Goal: Navigation & Orientation: Understand site structure

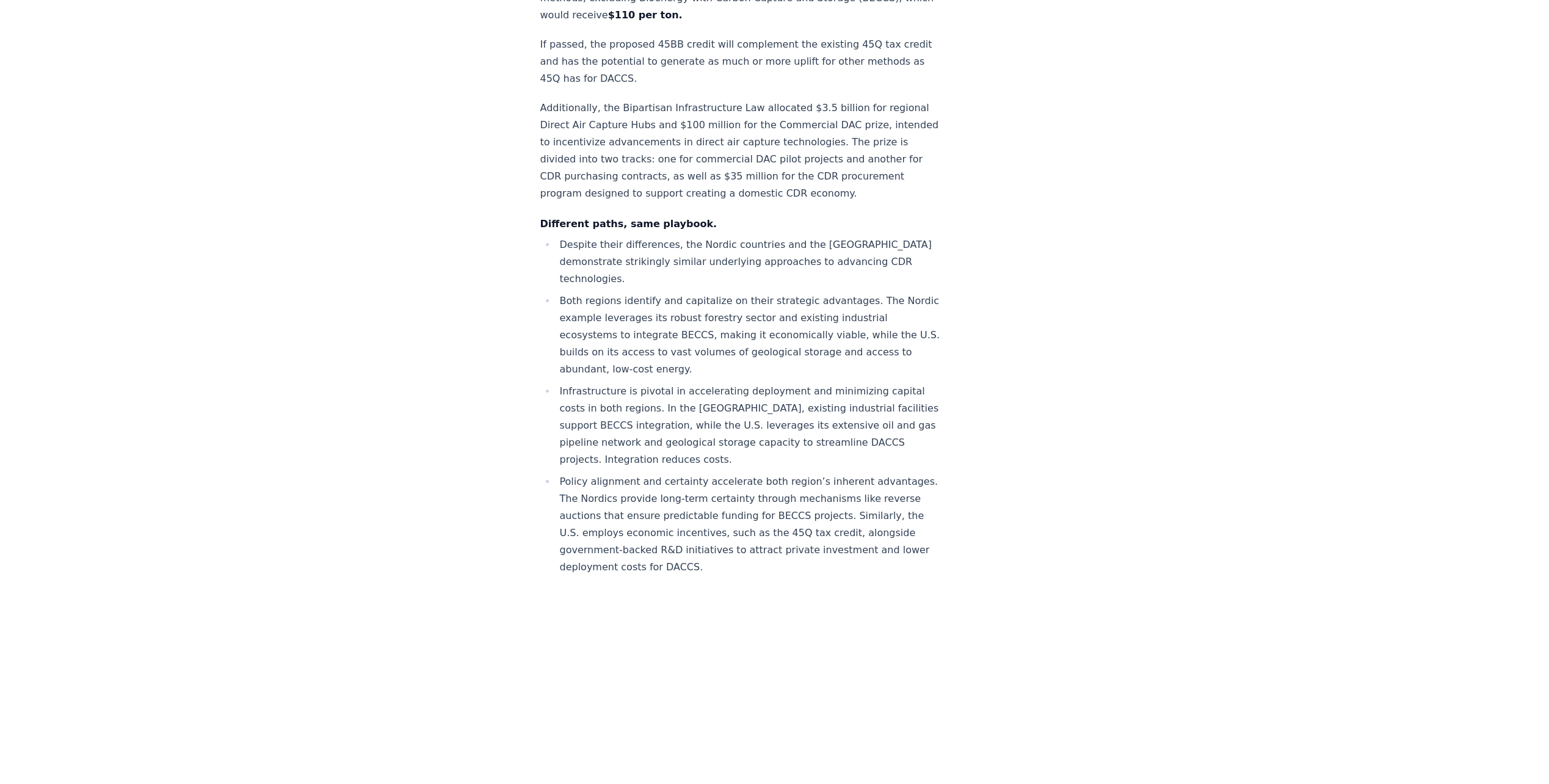
scroll to position [4699, 0]
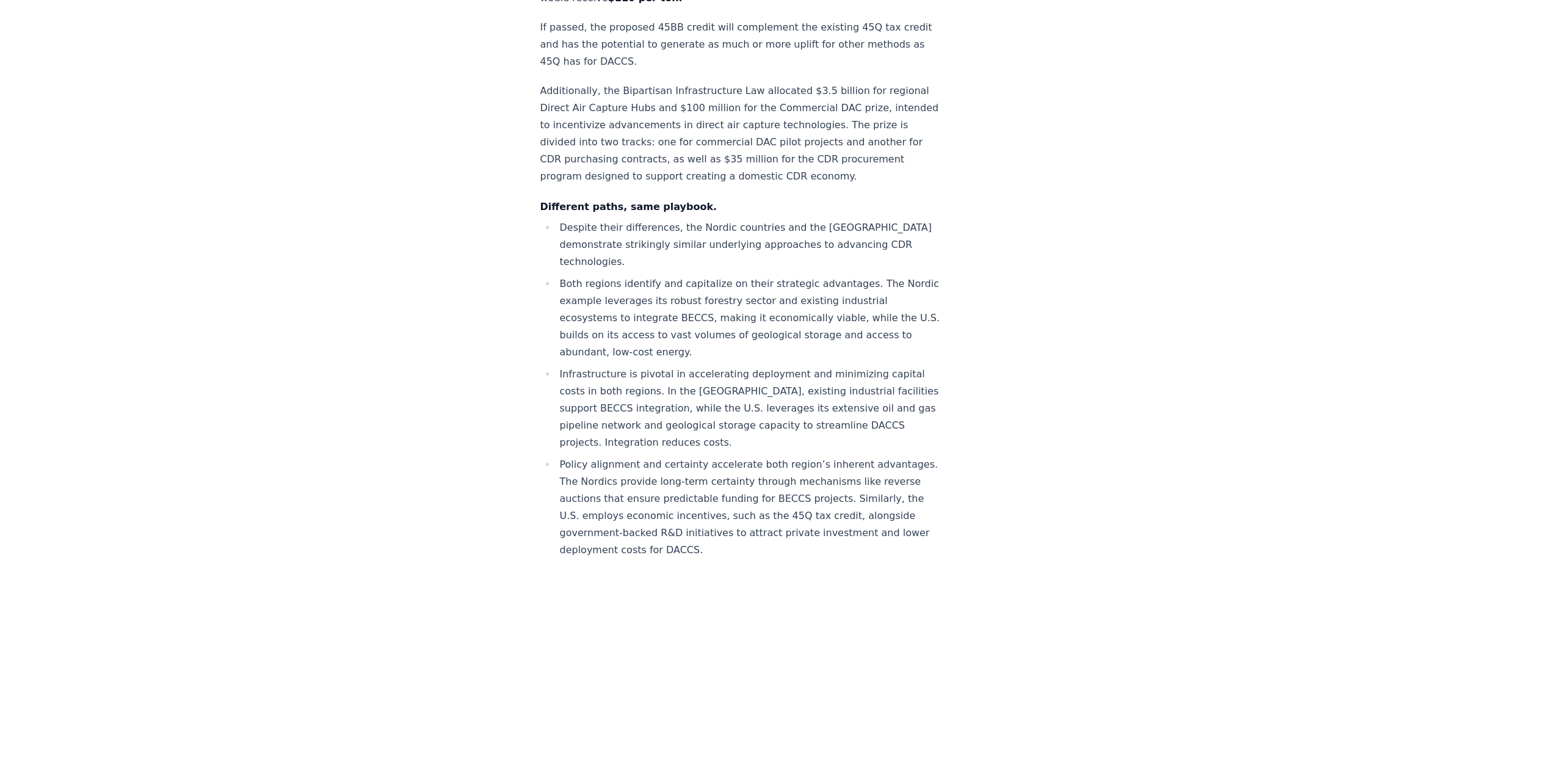
click at [659, 388] on li "Infrastructure is pivotal in accelerating deployment and minimizing capital cos…" at bounding box center [750, 408] width 389 height 85
click at [586, 461] on li "Policy alignment and certainty accelerate both region’s inherent advantages. Th…" at bounding box center [750, 516] width 389 height 120
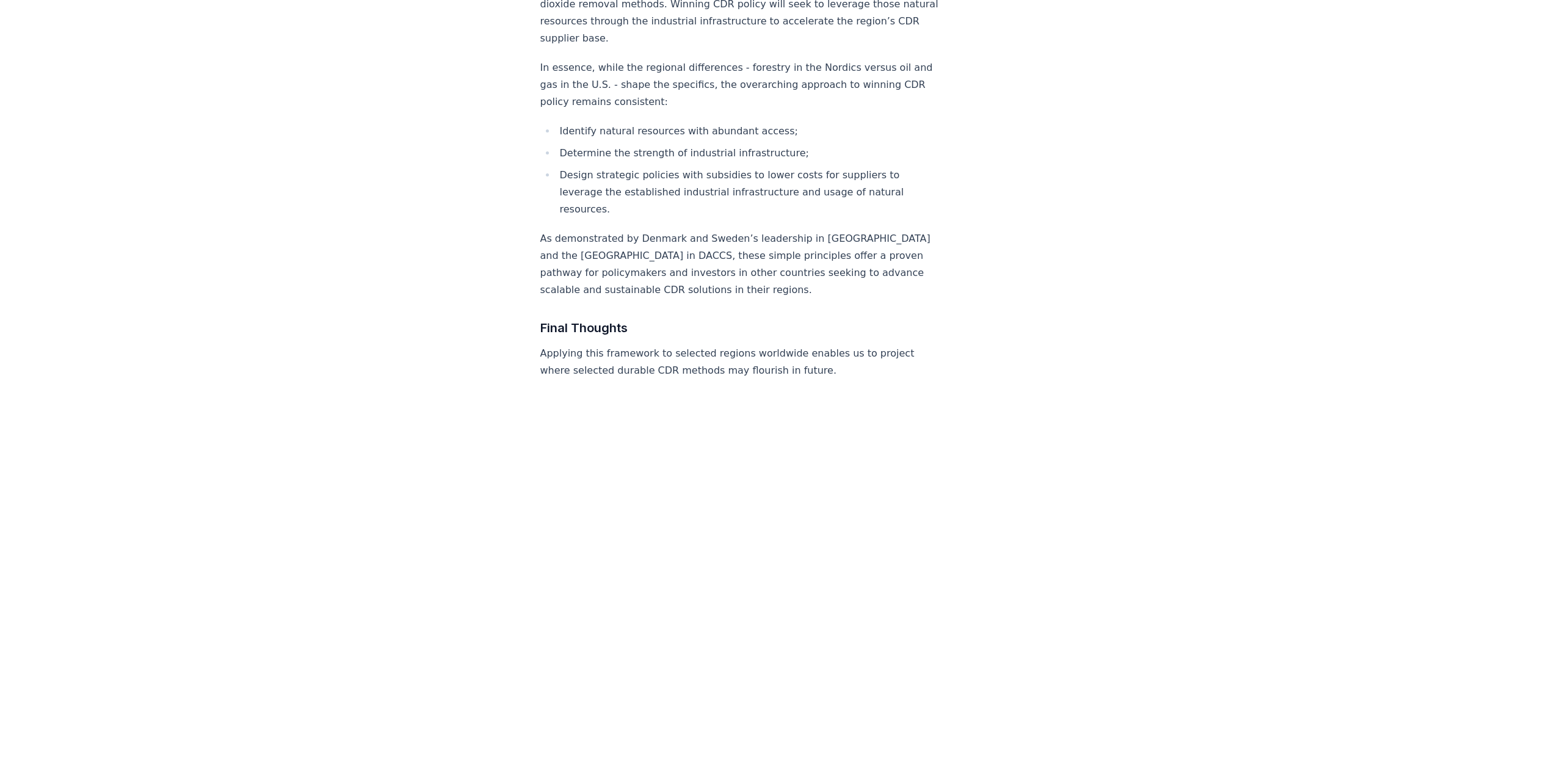
scroll to position [5554, 0]
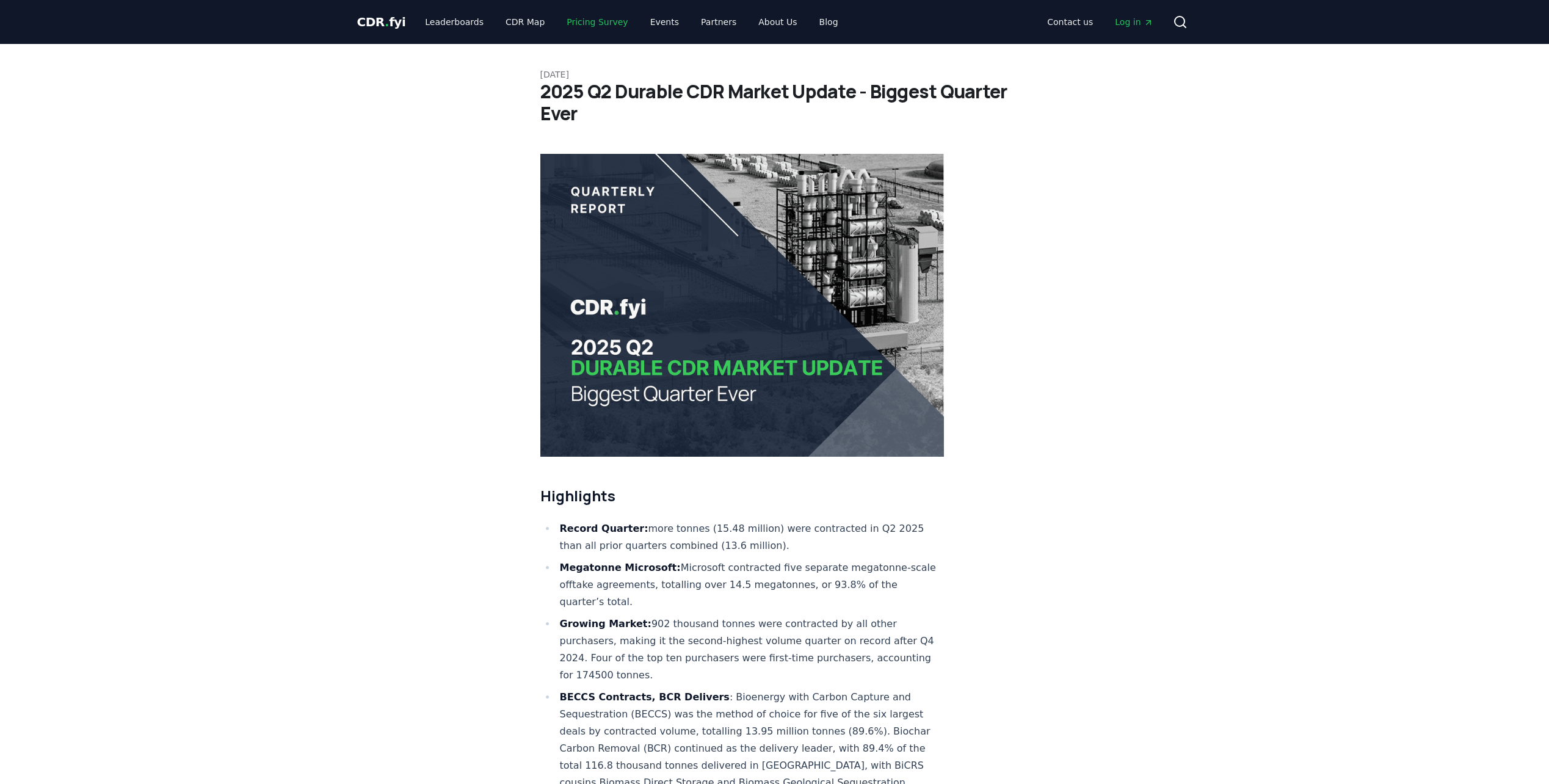
click at [571, 22] on link "Pricing Survey" at bounding box center [597, 21] width 80 height 22
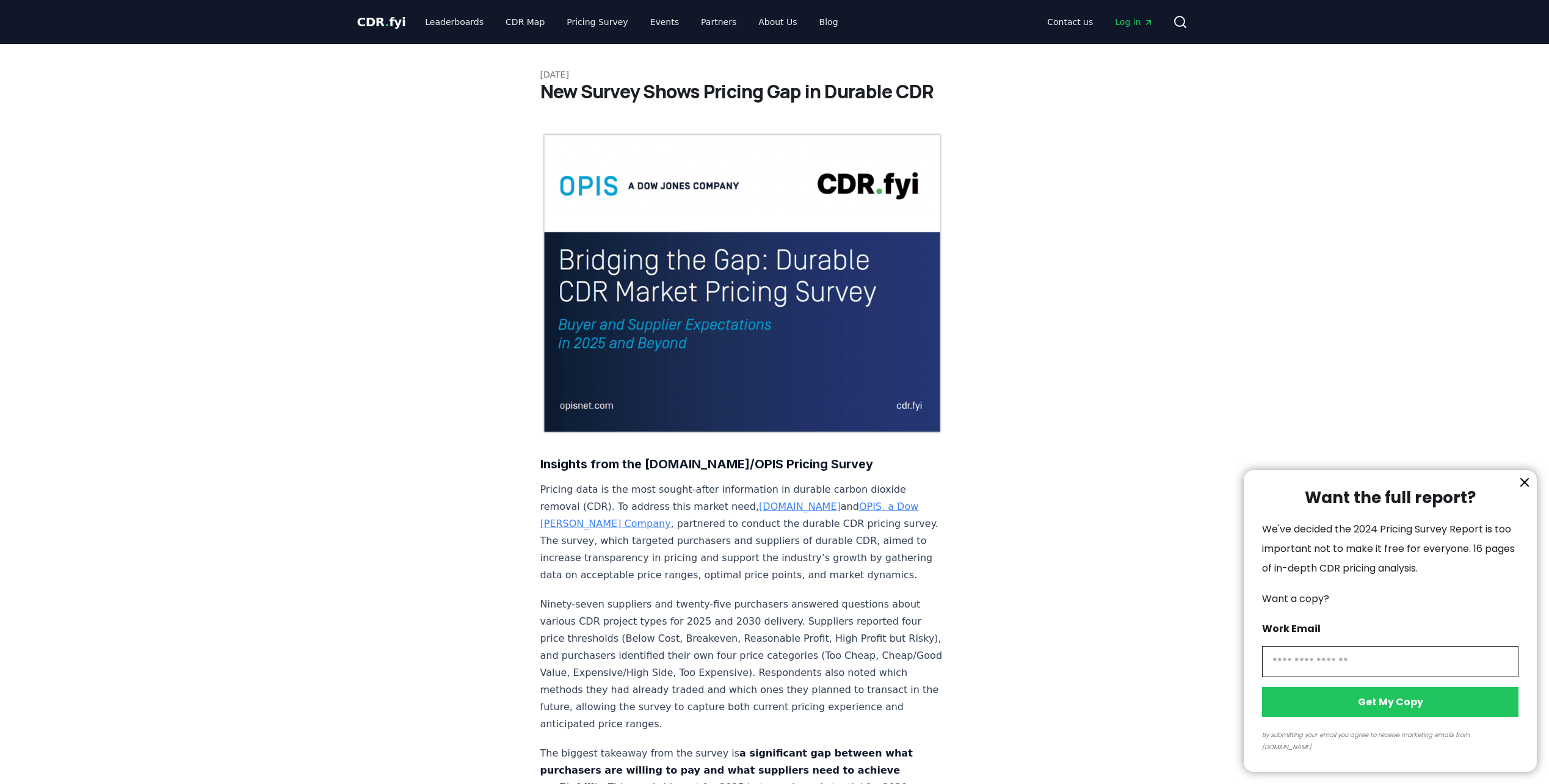
click at [283, 307] on div at bounding box center [774, 392] width 1549 height 784
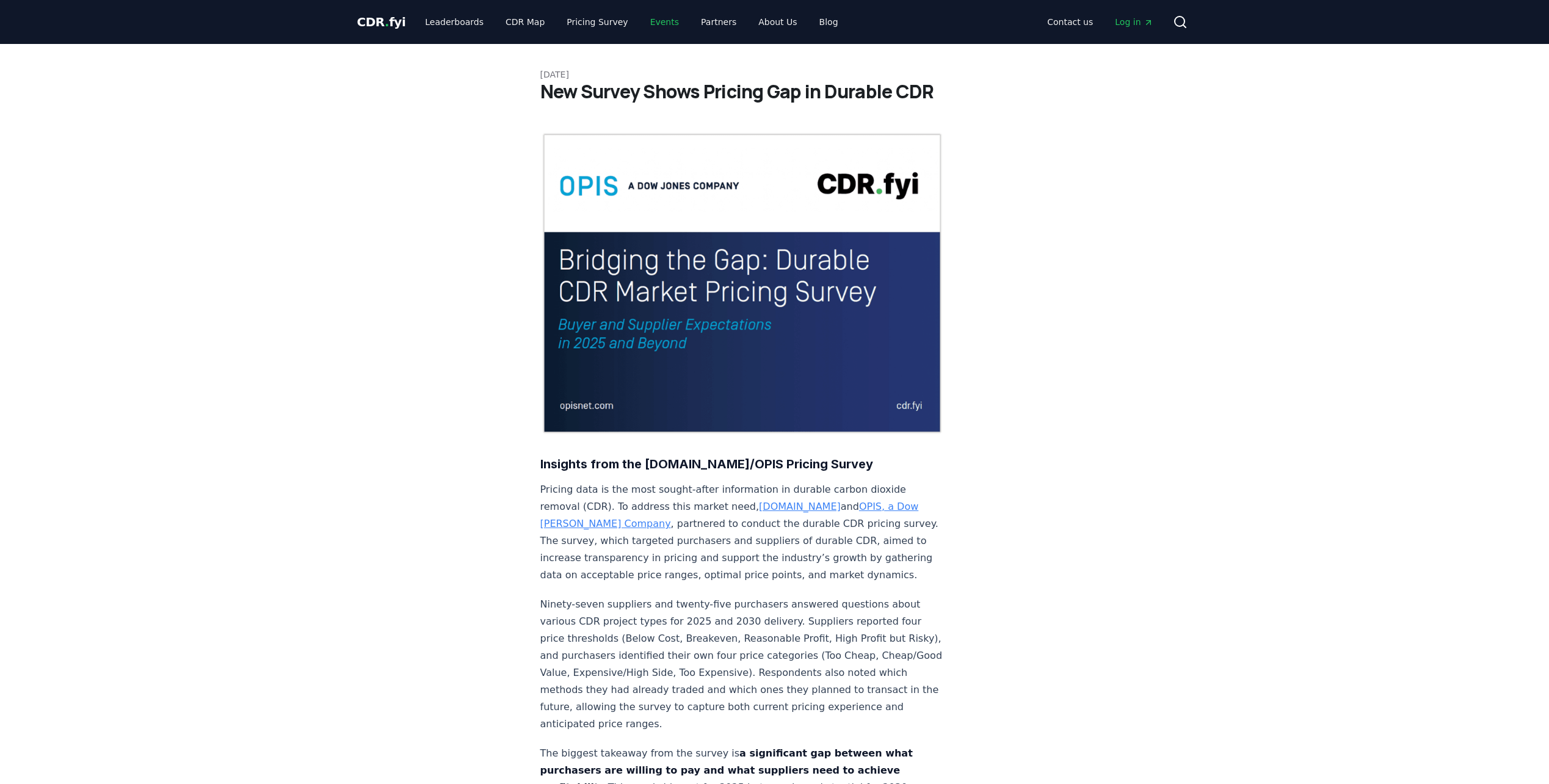
click at [640, 22] on link "Events" at bounding box center [664, 21] width 48 height 22
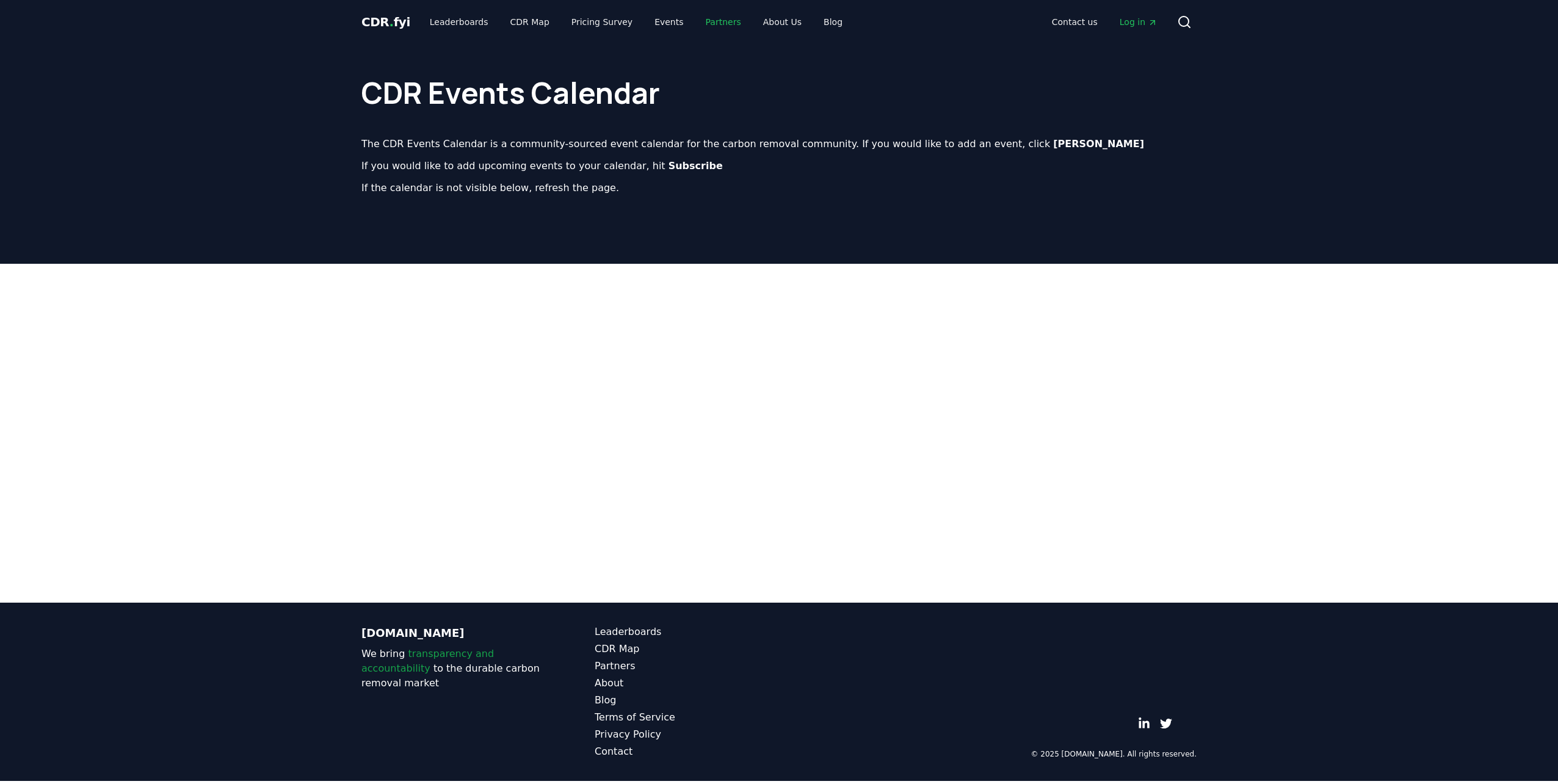
click at [708, 22] on link "Partners" at bounding box center [723, 21] width 55 height 22
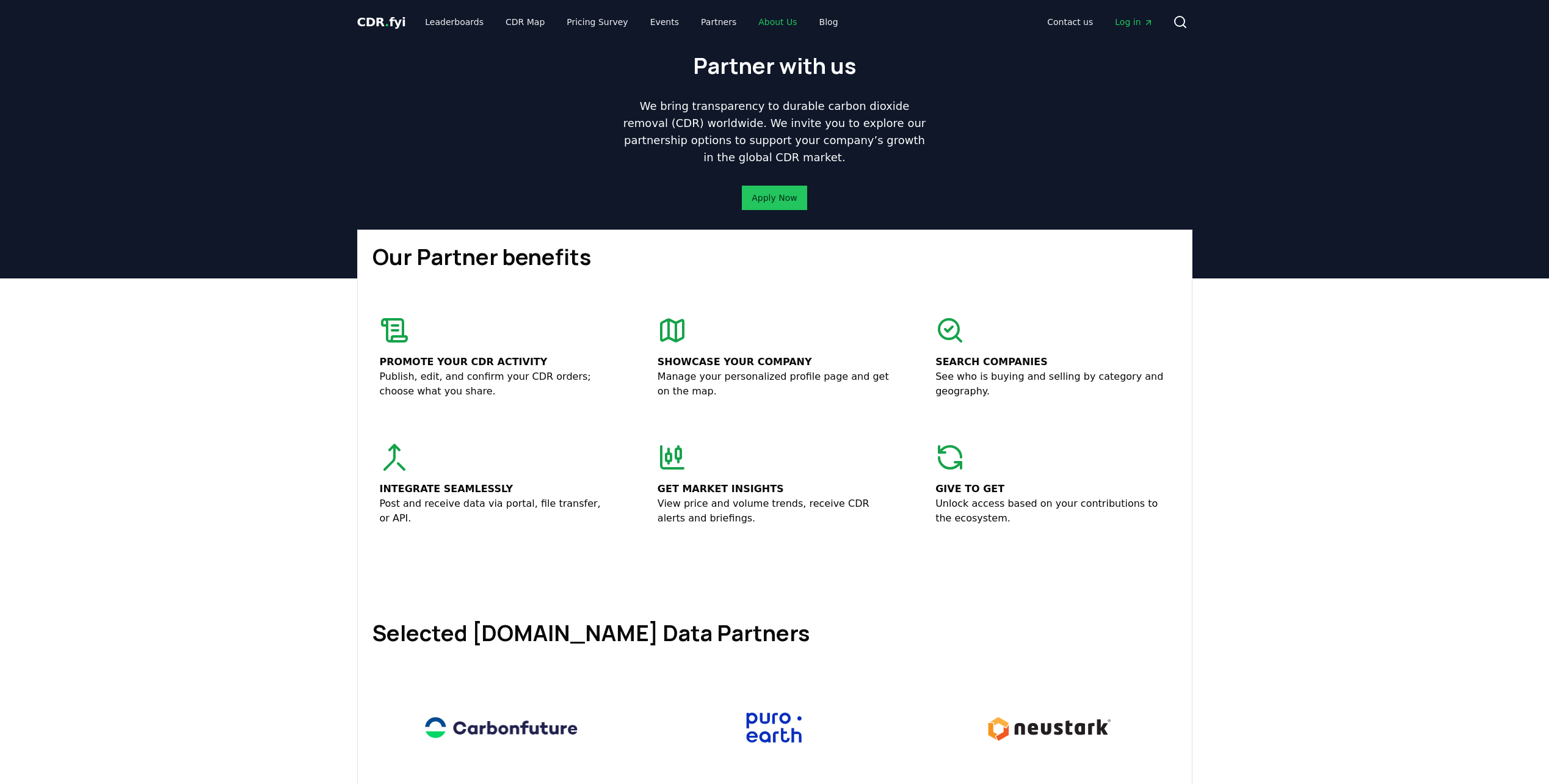
click at [759, 24] on link "About Us" at bounding box center [777, 21] width 58 height 22
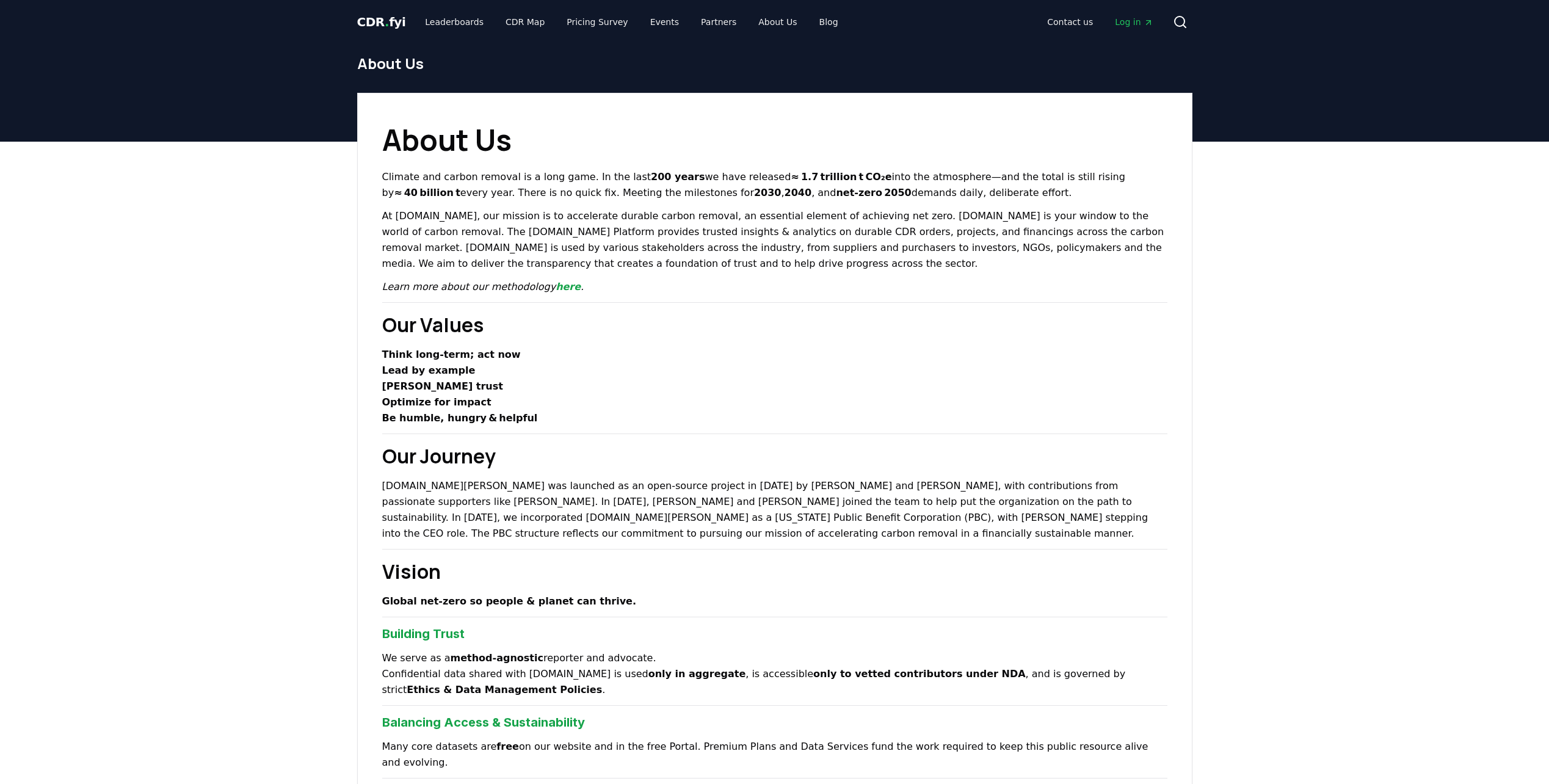
click at [377, 20] on span "CDR . fyi" at bounding box center [381, 21] width 49 height 15
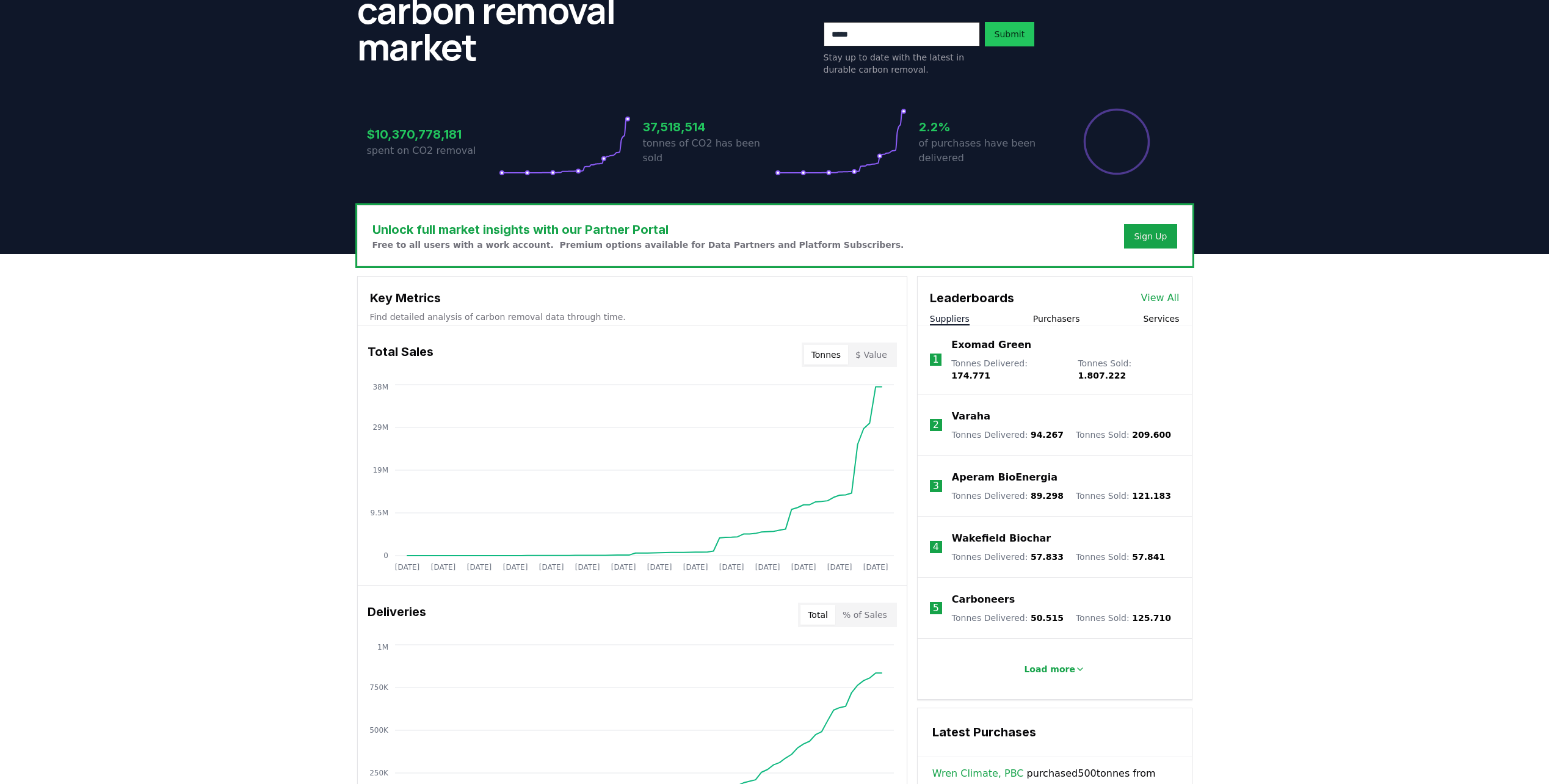
scroll to position [183, 0]
